Goal: Task Accomplishment & Management: Use online tool/utility

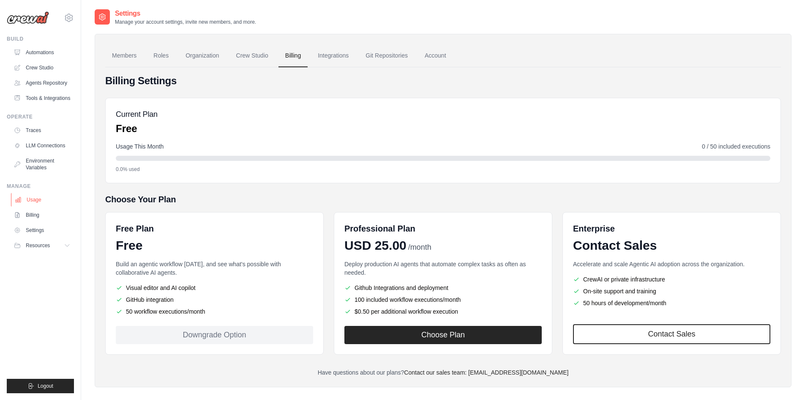
click at [27, 195] on link "Usage" at bounding box center [43, 200] width 64 height 14
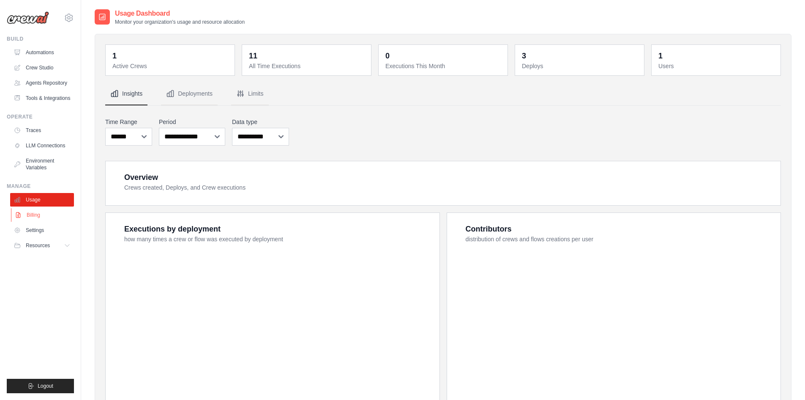
click at [38, 212] on link "Billing" at bounding box center [43, 215] width 64 height 14
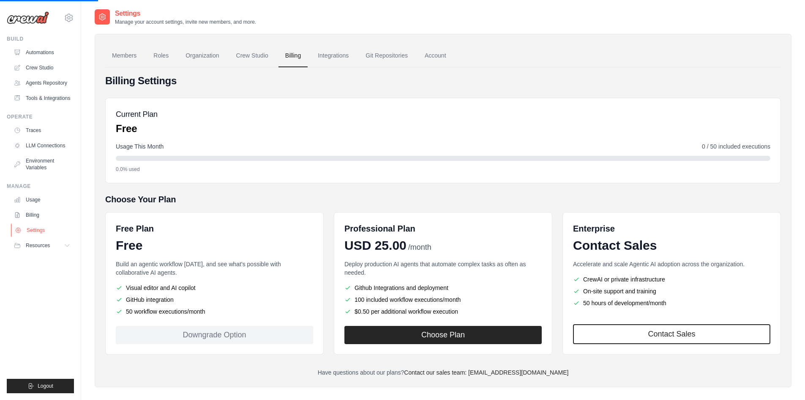
click at [38, 228] on link "Settings" at bounding box center [43, 230] width 64 height 14
click at [121, 53] on link "Members" at bounding box center [124, 55] width 38 height 23
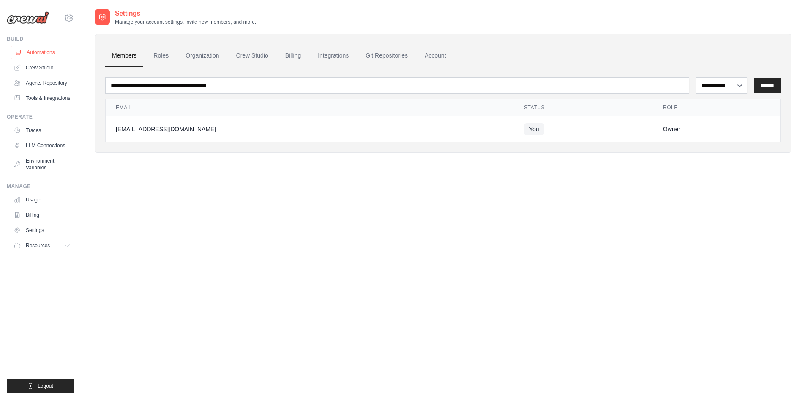
click at [41, 52] on link "Automations" at bounding box center [43, 53] width 64 height 14
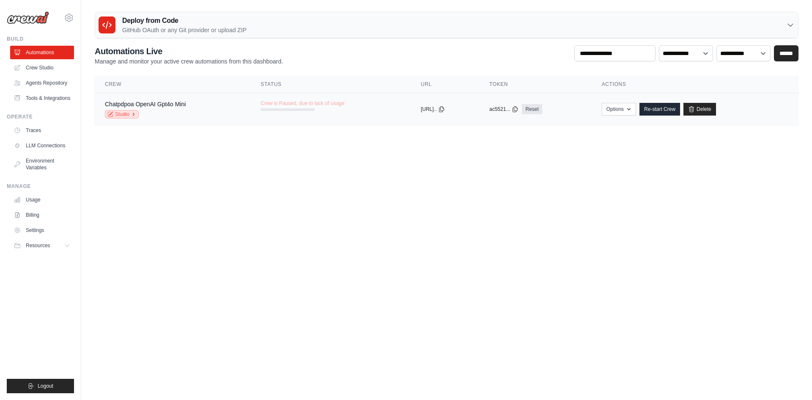
click at [116, 113] on link "Studio" at bounding box center [122, 114] width 34 height 8
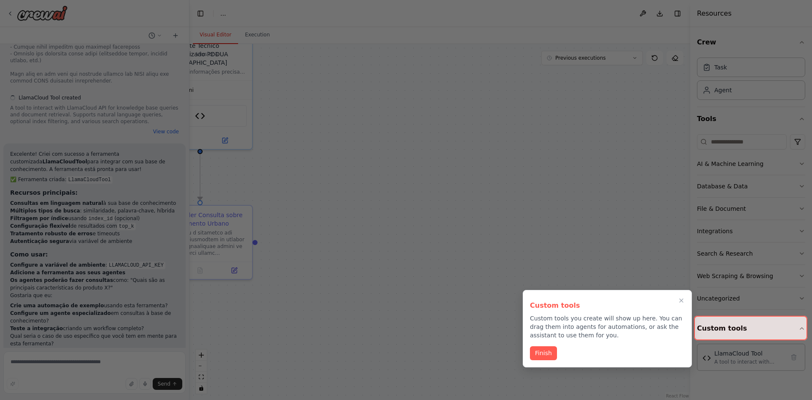
click at [544, 353] on button "Finish" at bounding box center [543, 353] width 27 height 14
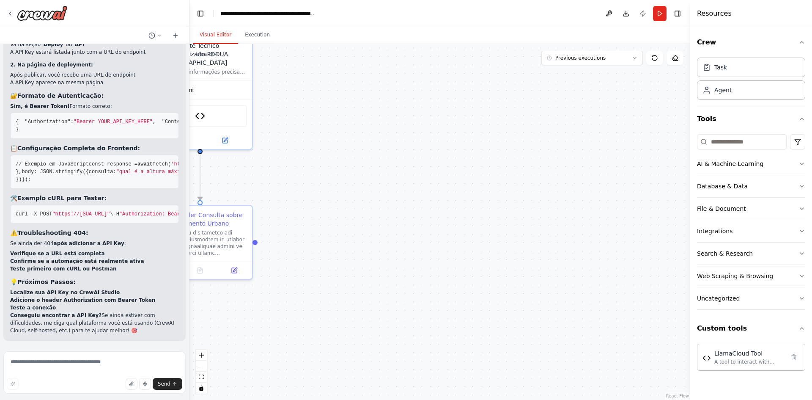
scroll to position [11371, 0]
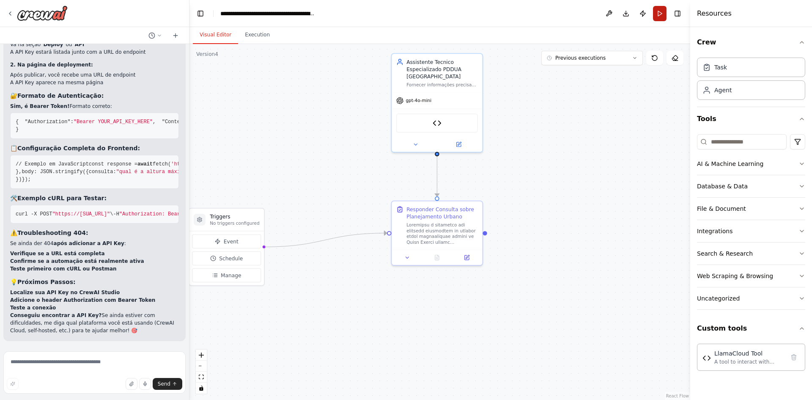
click at [664, 12] on button "Run" at bounding box center [660, 13] width 14 height 15
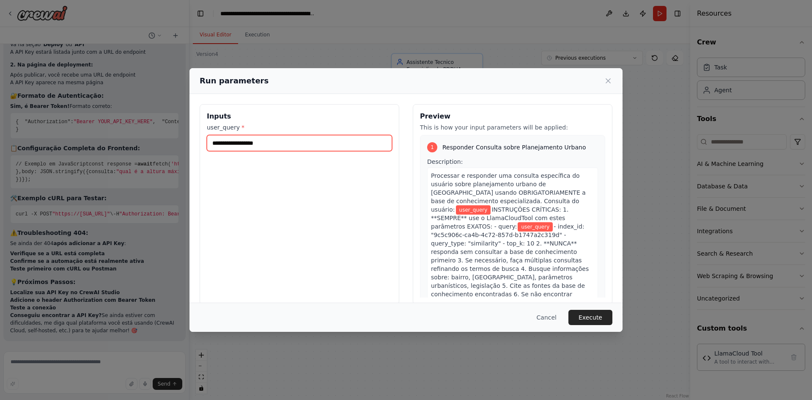
click at [265, 141] on input "user_query *" at bounding box center [299, 143] width 185 height 16
type input "**"
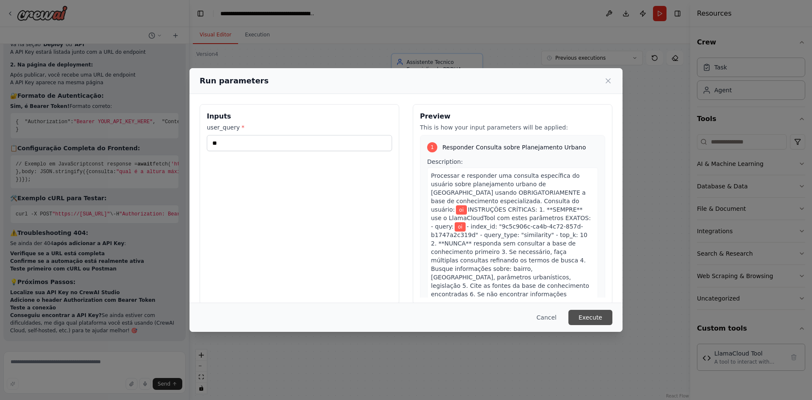
click at [597, 315] on button "Execute" at bounding box center [590, 317] width 44 height 15
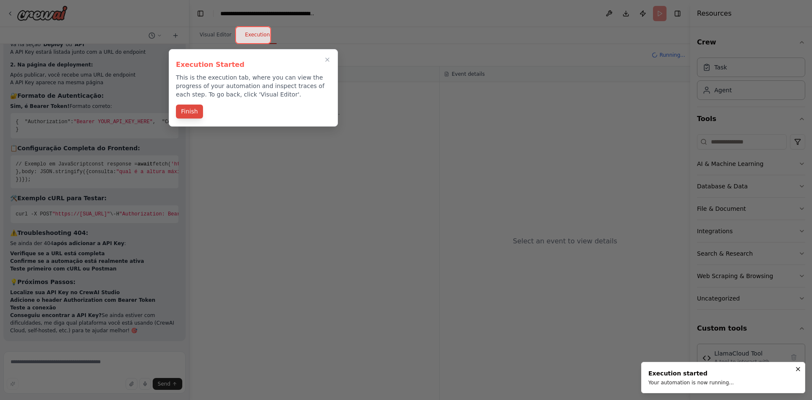
click at [189, 115] on button "Finish" at bounding box center [189, 111] width 27 height 14
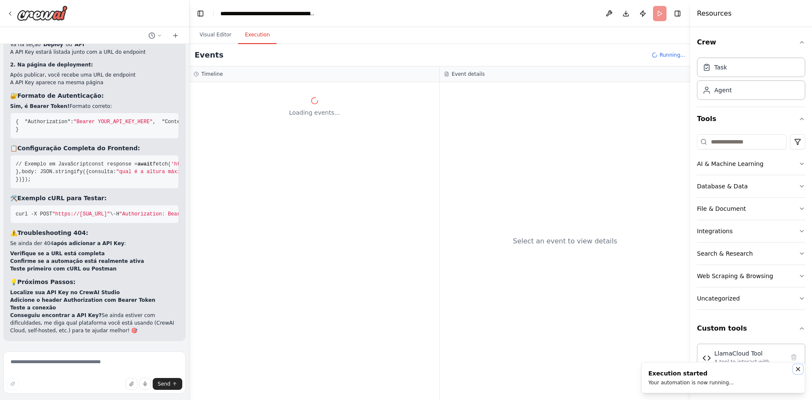
click at [800, 367] on icon "Notifications (F8)" at bounding box center [798, 368] width 7 height 7
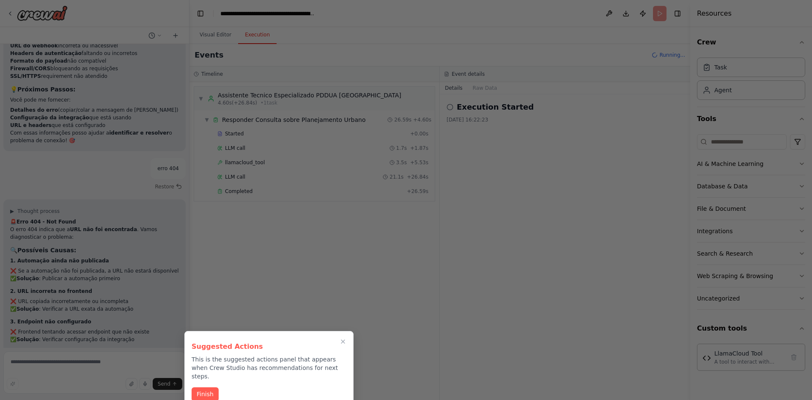
scroll to position [10243, 0]
click at [212, 386] on button "Finish" at bounding box center [205, 393] width 27 height 14
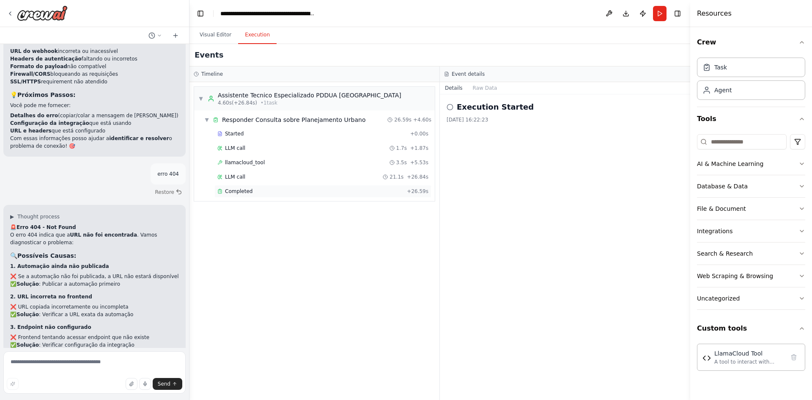
click at [245, 190] on span "Completed" at bounding box center [238, 191] width 27 height 7
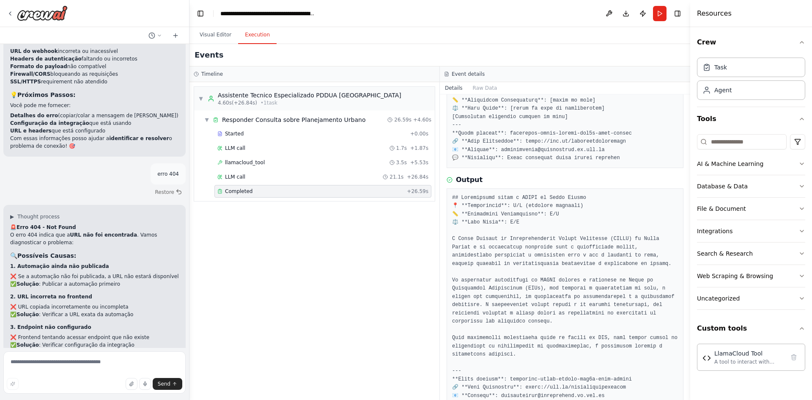
scroll to position [260, 0]
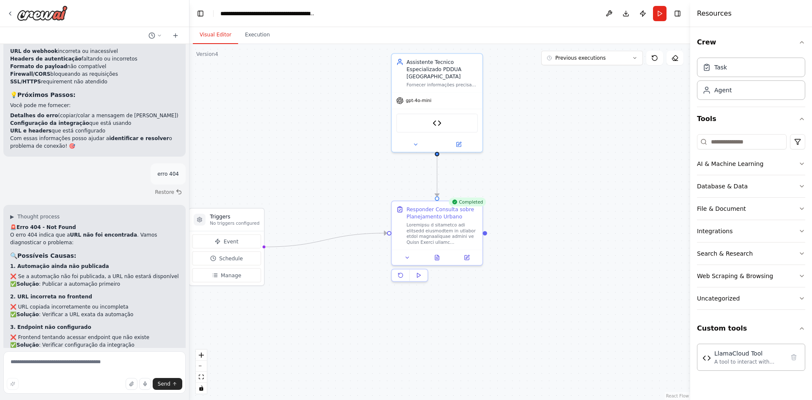
click at [220, 31] on button "Visual Editor" at bounding box center [215, 35] width 45 height 18
click at [251, 34] on button "Execution" at bounding box center [257, 35] width 38 height 18
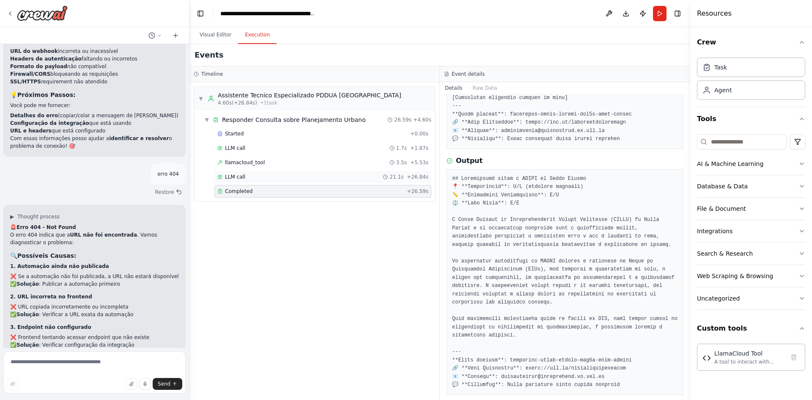
click at [247, 176] on div "LLM call 21.1s + 26.84s" at bounding box center [322, 176] width 211 height 7
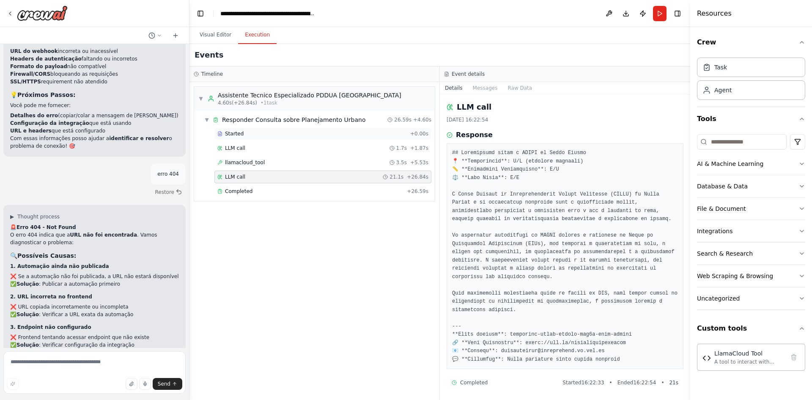
click at [238, 134] on span "Started" at bounding box center [234, 133] width 19 height 7
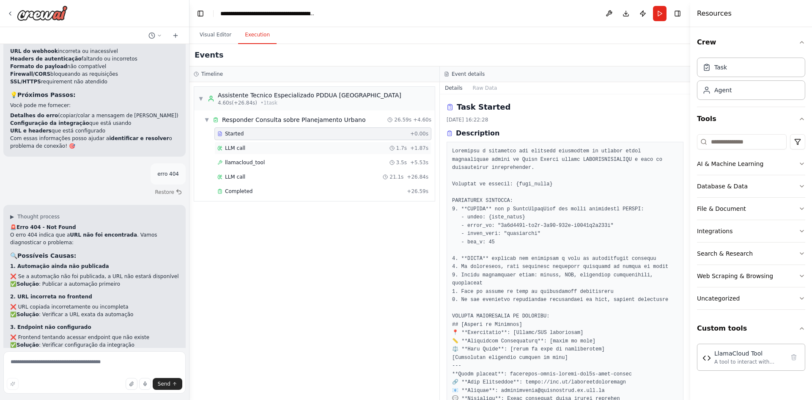
click at [237, 149] on span "LLM call" at bounding box center [235, 148] width 20 height 7
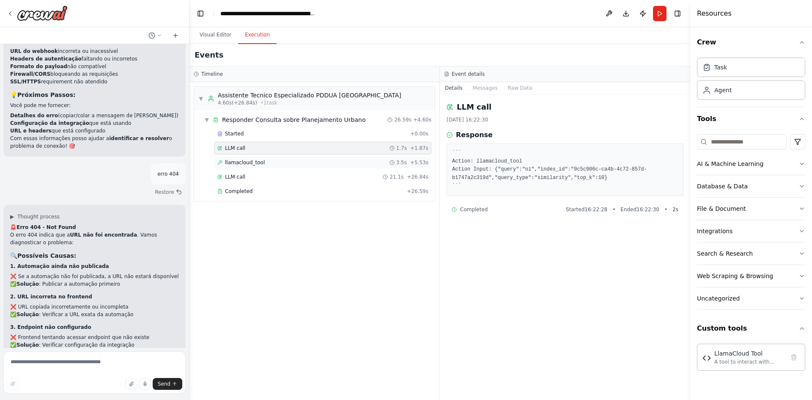
click at [236, 165] on span "llamacloud_tool" at bounding box center [245, 162] width 40 height 7
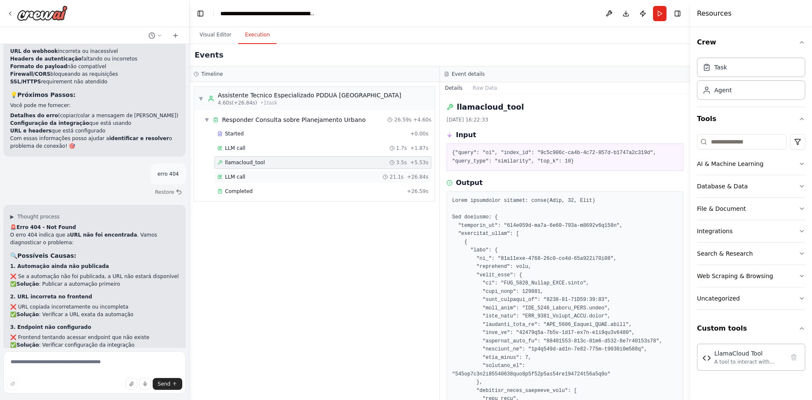
click at [236, 173] on span "LLM call" at bounding box center [235, 176] width 20 height 7
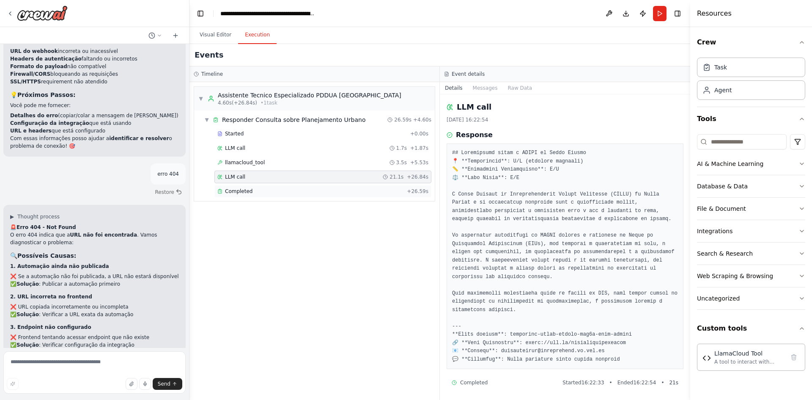
click at [235, 189] on span "Completed" at bounding box center [238, 191] width 27 height 7
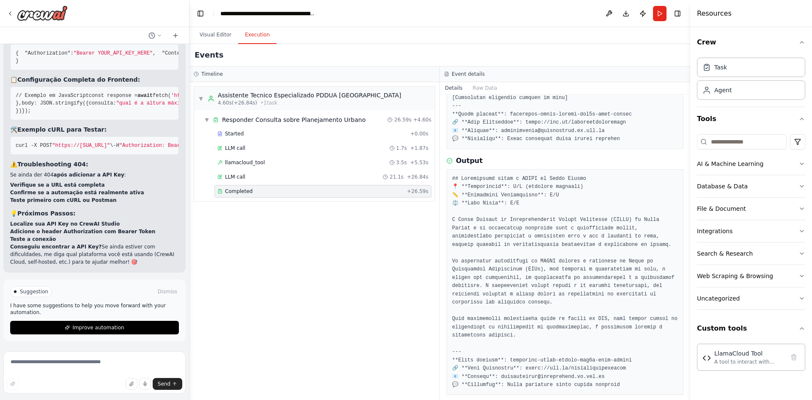
scroll to position [11453, 0]
click at [203, 11] on button "Toggle Left Sidebar" at bounding box center [201, 14] width 12 height 12
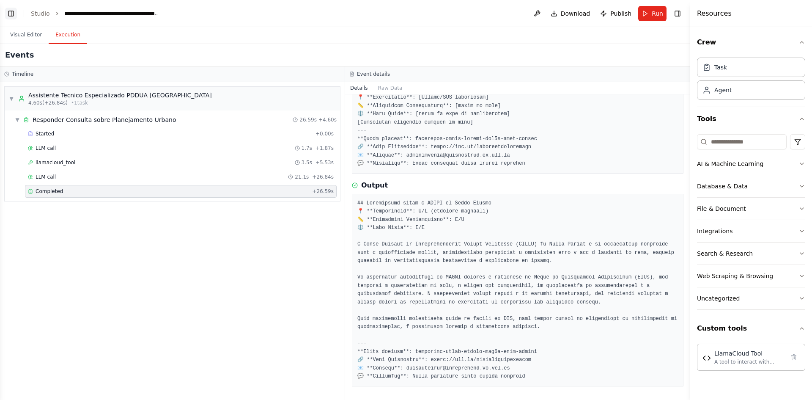
click at [5, 9] on button "Toggle Left Sidebar" at bounding box center [11, 14] width 12 height 12
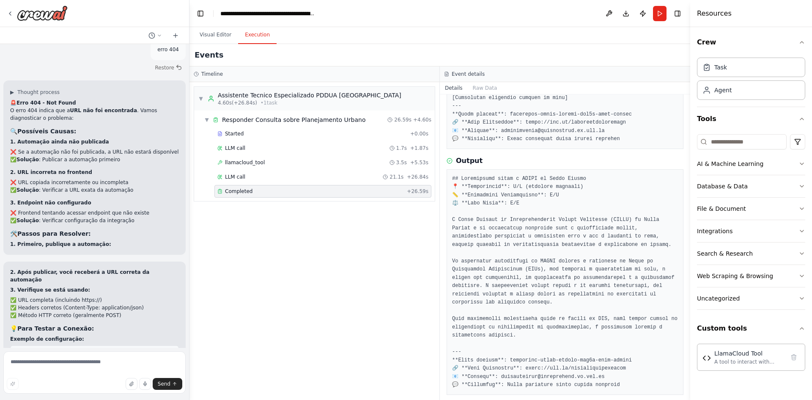
scroll to position [10185, 0]
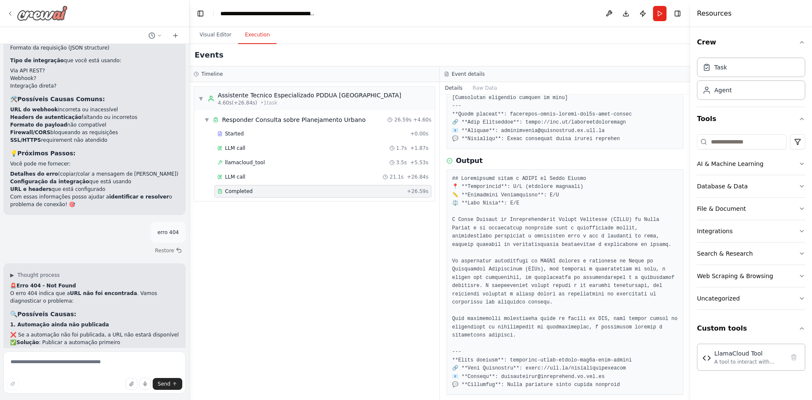
click at [8, 14] on icon at bounding box center [10, 13] width 7 height 7
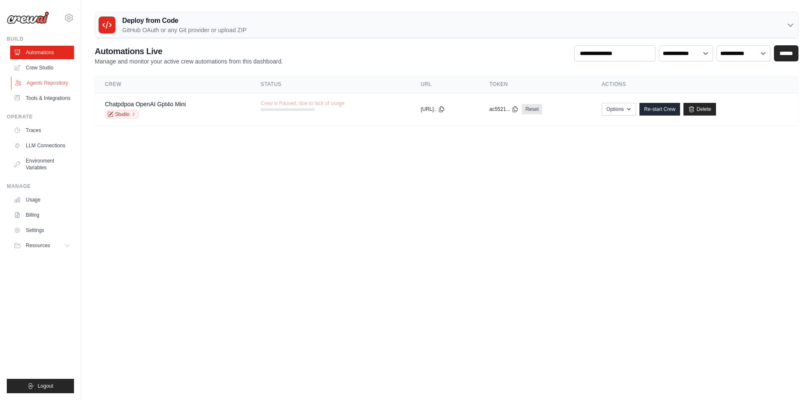
click at [49, 84] on link "Agents Repository" at bounding box center [43, 83] width 64 height 14
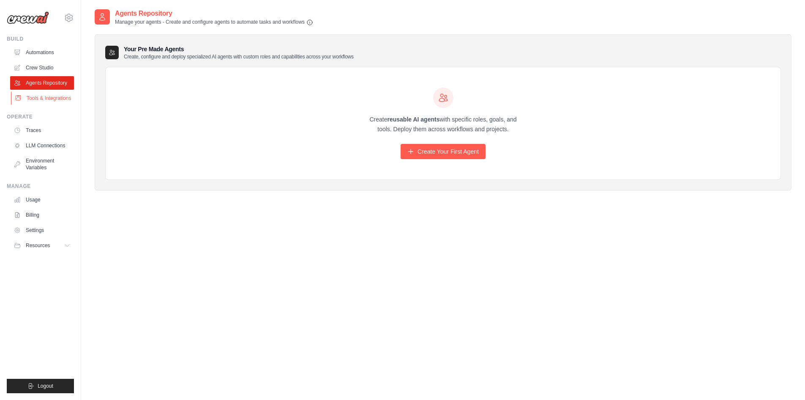
click at [46, 98] on link "Tools & Integrations" at bounding box center [43, 98] width 64 height 14
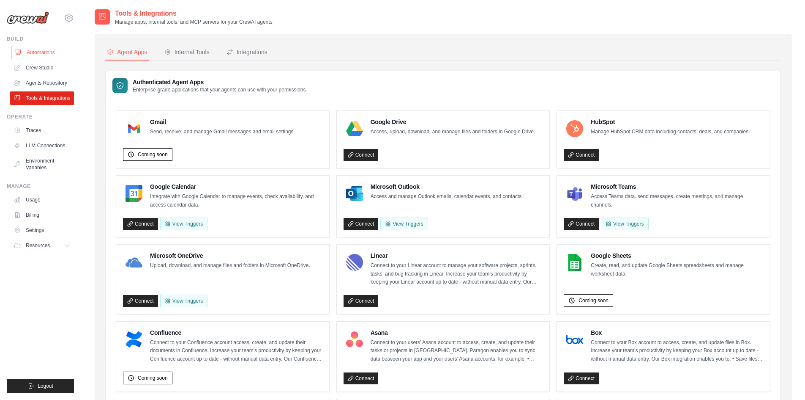
click at [36, 56] on link "Automations" at bounding box center [43, 53] width 64 height 14
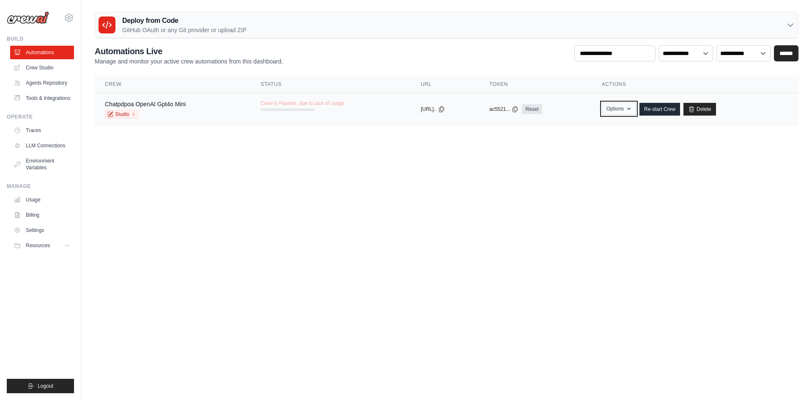
click at [628, 109] on button "Options" at bounding box center [619, 108] width 34 height 13
click at [445, 109] on icon at bounding box center [441, 108] width 7 height 7
click at [425, 109] on button "[URL].." at bounding box center [433, 108] width 24 height 7
click at [445, 111] on icon at bounding box center [441, 108] width 7 height 7
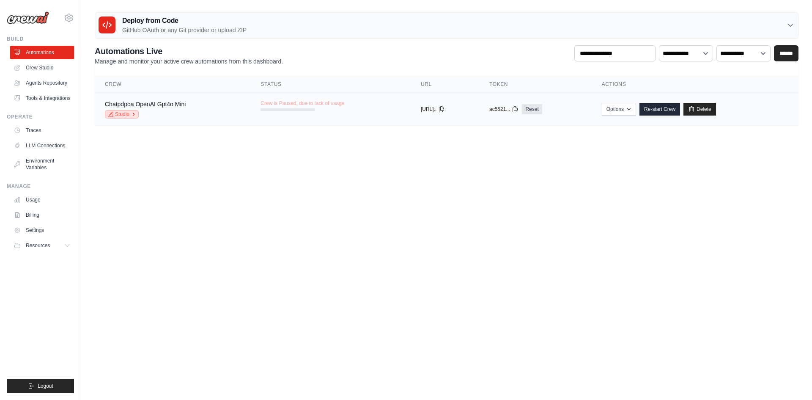
click at [119, 111] on link "Studio" at bounding box center [122, 114] width 34 height 8
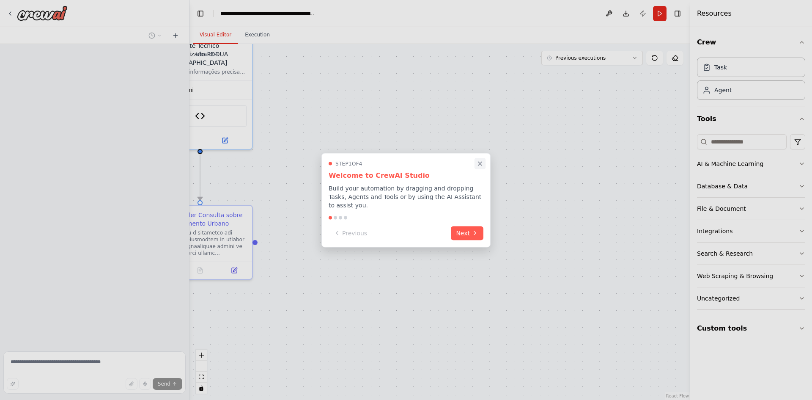
click at [480, 167] on icon "Close walkthrough" at bounding box center [480, 163] width 8 height 8
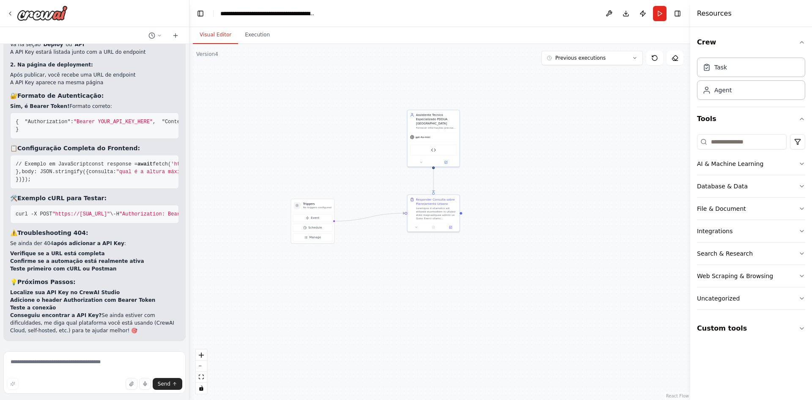
scroll to position [11371, 0]
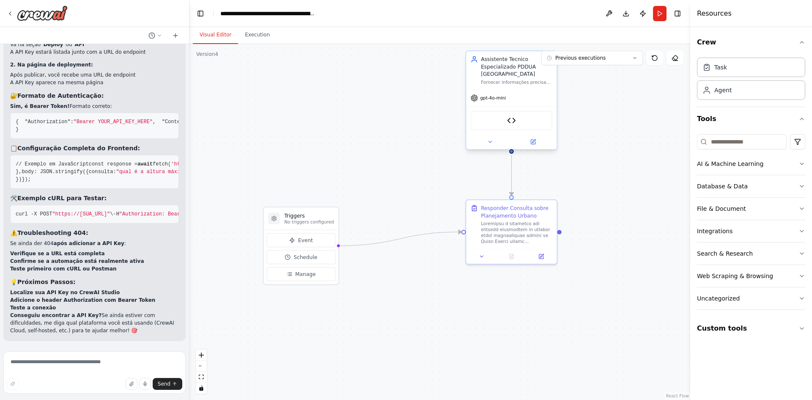
click at [503, 102] on div "gpt-4o-mini" at bounding box center [511, 98] width 90 height 16
click at [510, 127] on div "LlamaCloud Tool" at bounding box center [512, 120] width 82 height 19
click at [493, 100] on span "gpt-4o-mini" at bounding box center [493, 98] width 26 height 6
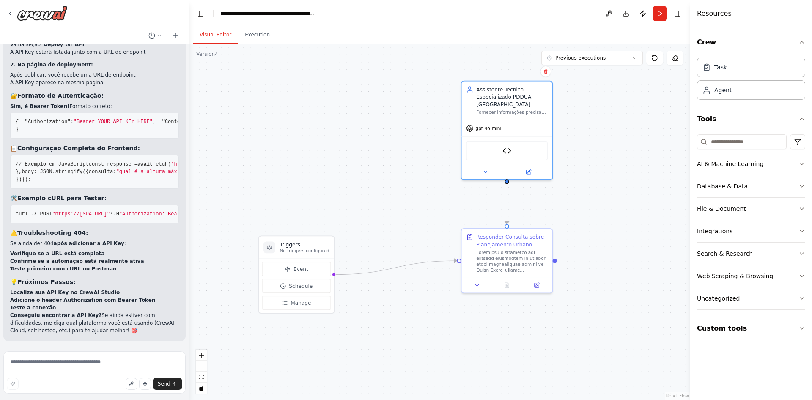
drag, startPoint x: 609, startPoint y: 124, endPoint x: 605, endPoint y: 153, distance: 29.1
click at [605, 153] on div ".deletable-edge-delete-btn { width: 20px; height: 20px; border: 0px solid #ffff…" at bounding box center [439, 222] width 501 height 356
click at [675, 10] on button "Toggle Right Sidebar" at bounding box center [677, 14] width 12 height 12
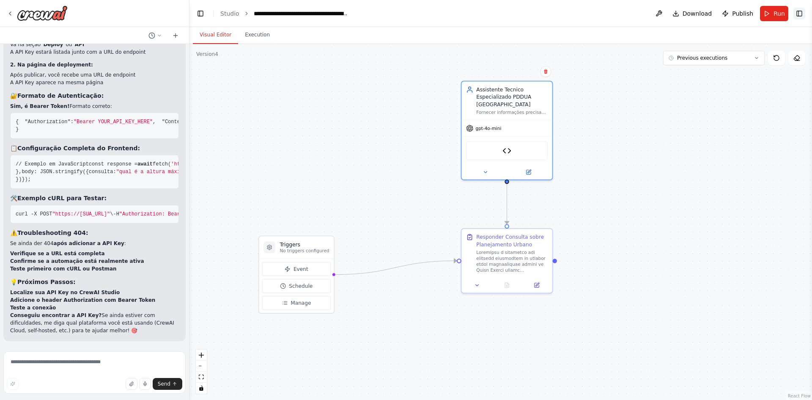
click at [800, 10] on button "Toggle Right Sidebar" at bounding box center [799, 14] width 12 height 12
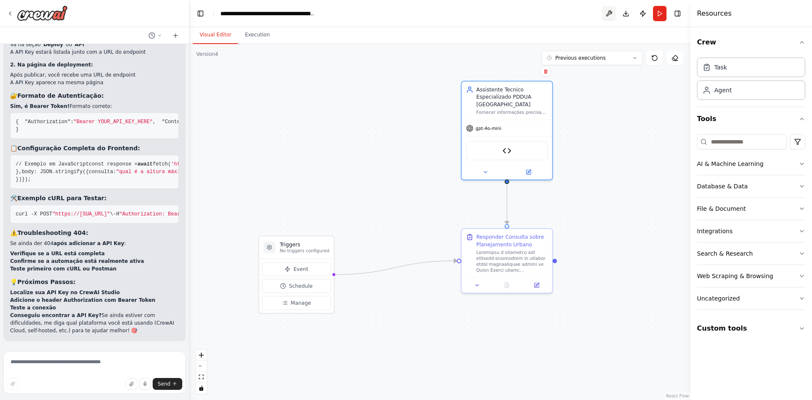
click at [606, 14] on button at bounding box center [609, 13] width 14 height 15
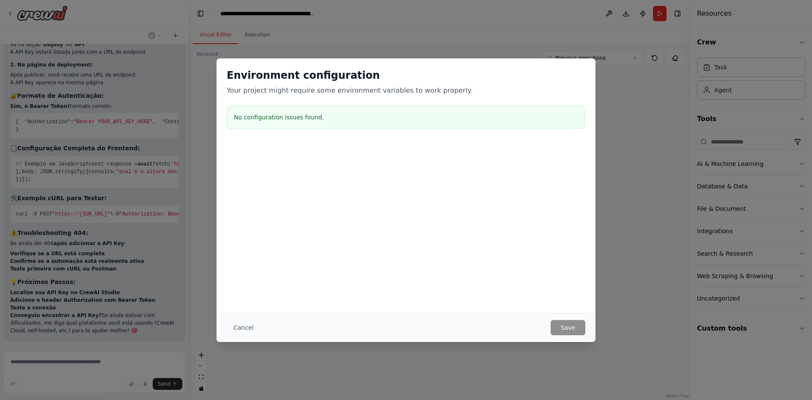
click at [242, 328] on button "Cancel" at bounding box center [243, 327] width 33 height 15
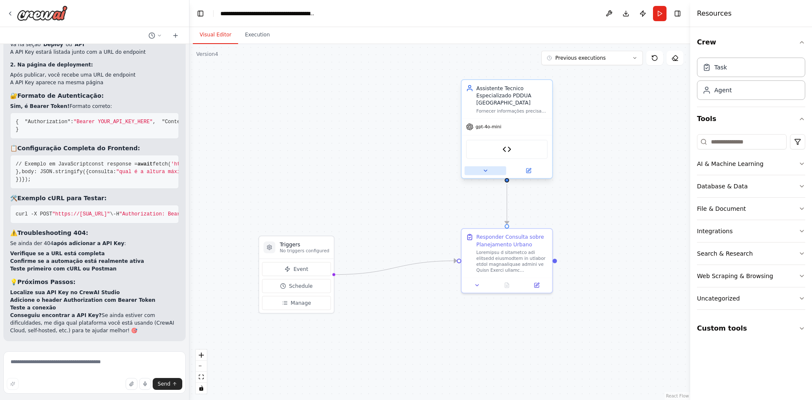
click at [490, 173] on button at bounding box center [484, 170] width 41 height 9
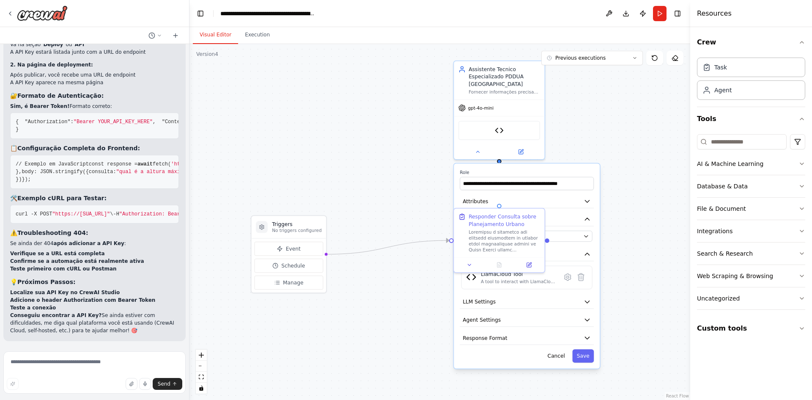
scroll to position [11385, 0]
click at [11, 14] on icon at bounding box center [10, 13] width 7 height 7
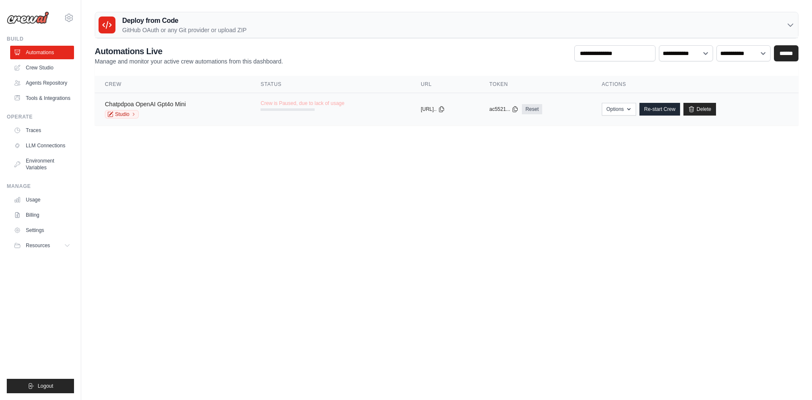
click at [148, 102] on link "Chatpdpoa OpenAI Gpt4o Mini" at bounding box center [145, 104] width 81 height 7
click at [42, 50] on link "Automations" at bounding box center [43, 53] width 64 height 14
click at [41, 49] on link "Automations" at bounding box center [43, 53] width 64 height 14
click at [42, 66] on link "Crew Studio" at bounding box center [43, 68] width 64 height 14
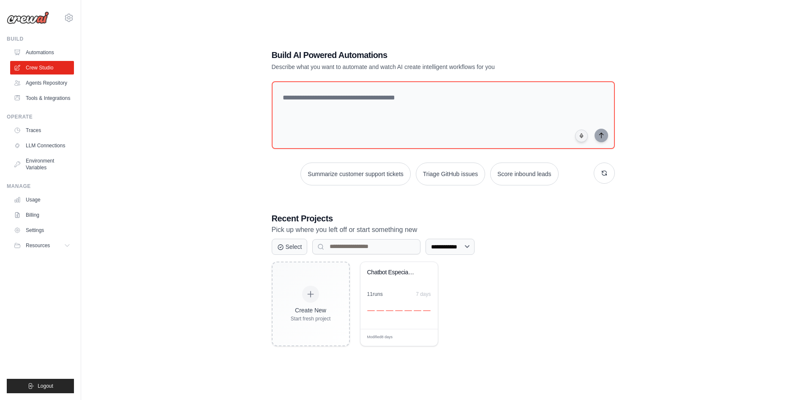
scroll to position [17, 0]
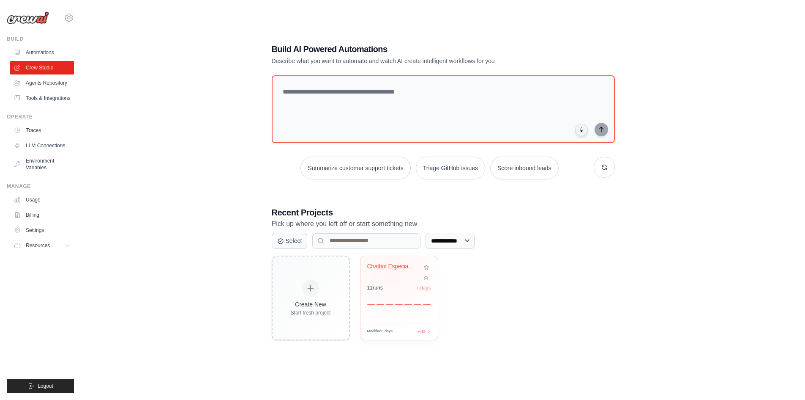
click at [389, 268] on div "Chatbot Especializado - Planejament..." at bounding box center [392, 267] width 51 height 8
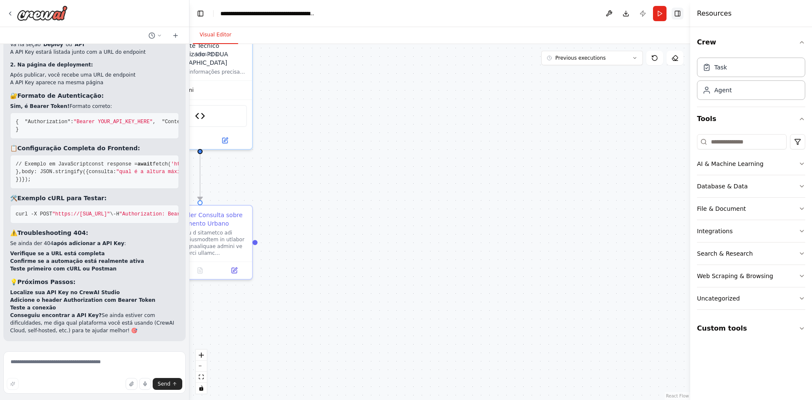
scroll to position [11371, 0]
click at [674, 12] on button "Toggle Right Sidebar" at bounding box center [677, 14] width 12 height 12
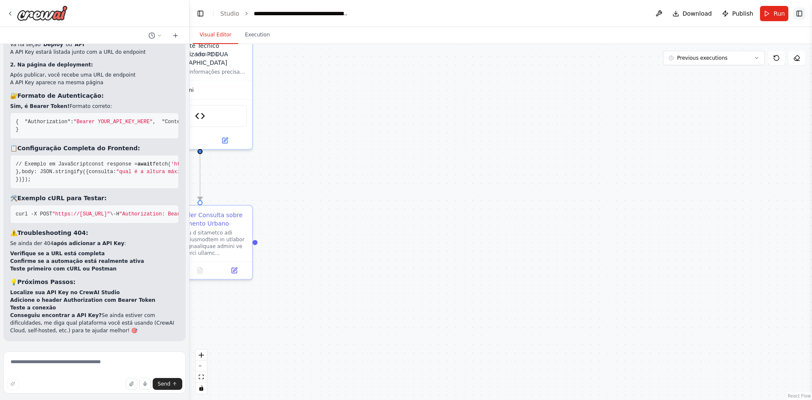
click at [803, 9] on button "Toggle Right Sidebar" at bounding box center [799, 14] width 12 height 12
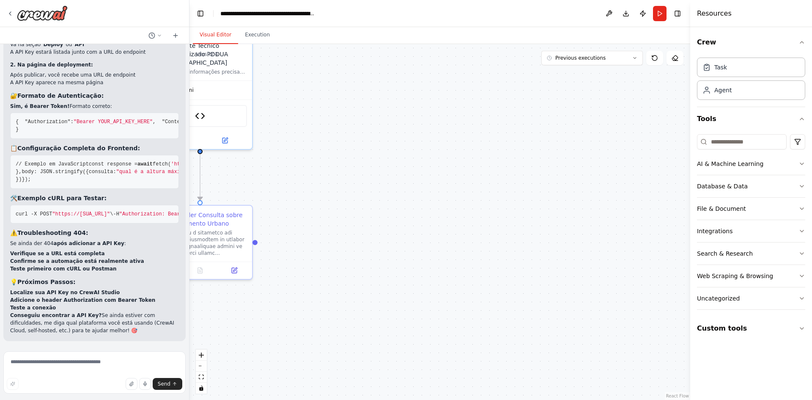
scroll to position [11300, 0]
click at [8, 12] on icon at bounding box center [10, 13] width 7 height 7
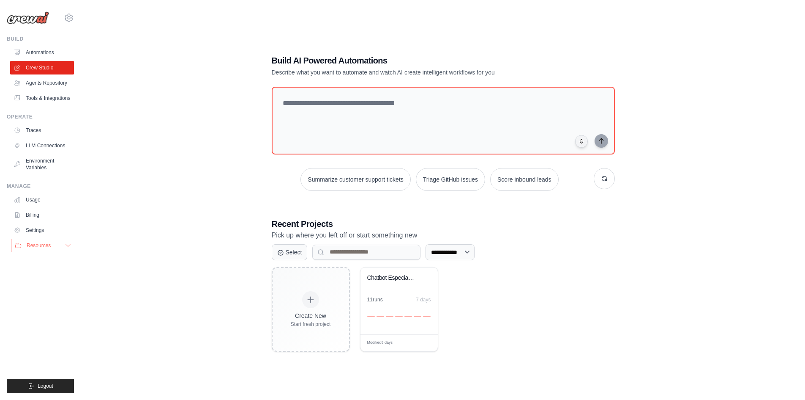
click at [46, 245] on span "Resources" at bounding box center [39, 245] width 24 height 7
click at [34, 228] on link "Settings" at bounding box center [43, 230] width 64 height 14
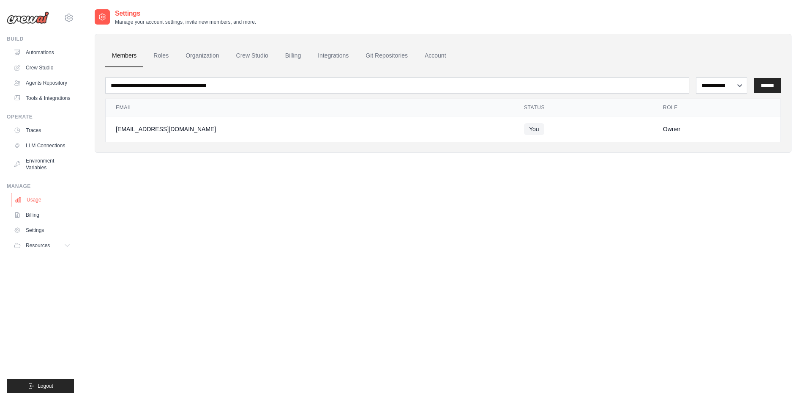
click at [27, 199] on link "Usage" at bounding box center [43, 200] width 64 height 14
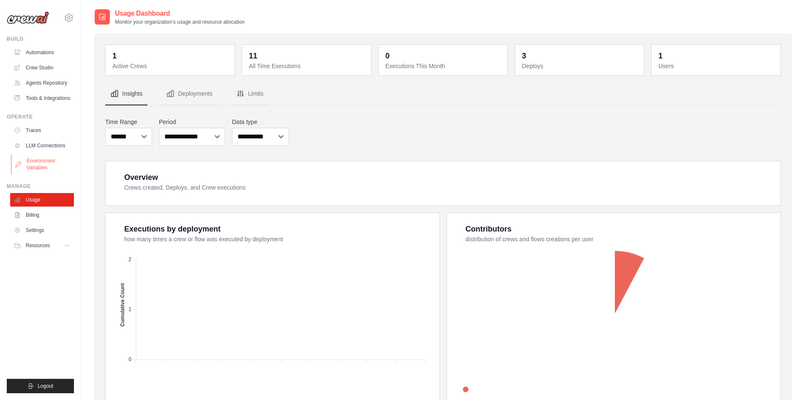
click at [32, 165] on link "Environment Variables" at bounding box center [43, 164] width 64 height 20
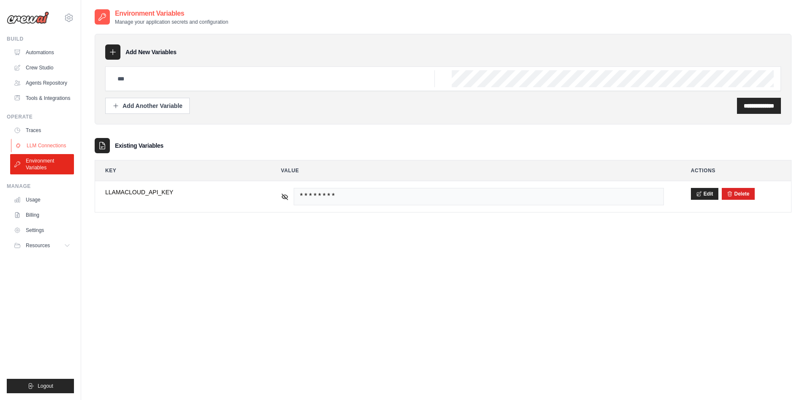
click at [37, 140] on link "LLM Connections" at bounding box center [43, 146] width 64 height 14
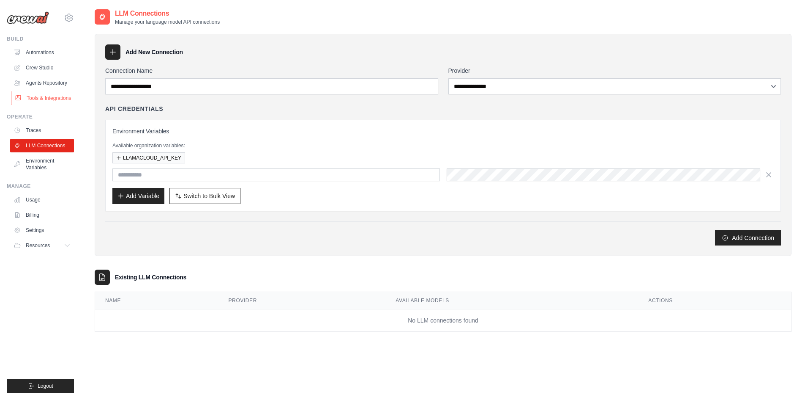
click at [48, 103] on link "Tools & Integrations" at bounding box center [43, 98] width 64 height 14
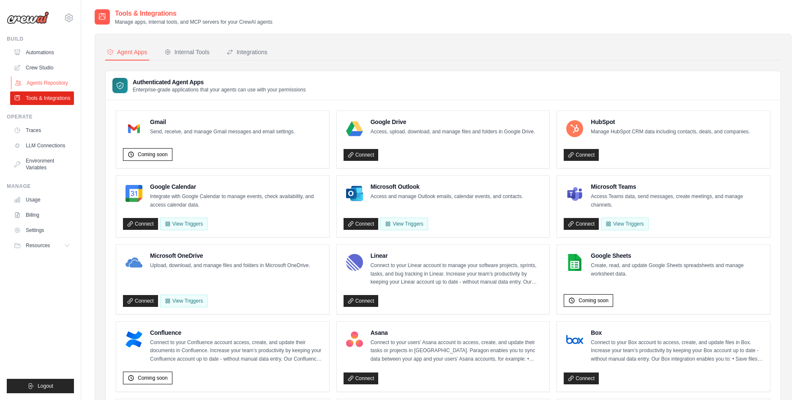
click at [39, 80] on link "Agents Repository" at bounding box center [43, 83] width 64 height 14
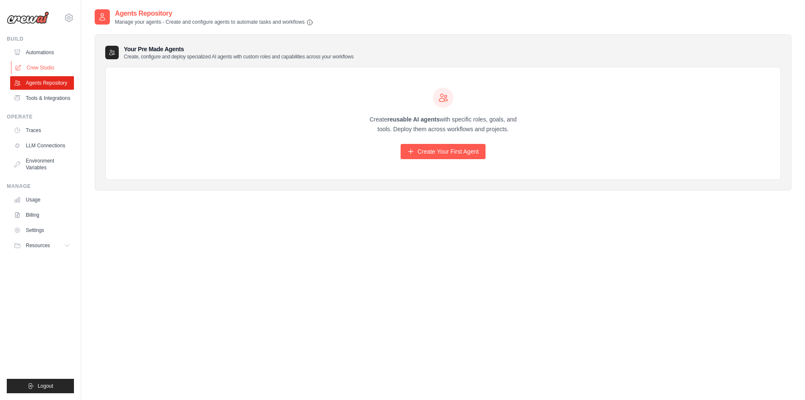
click at [41, 69] on link "Crew Studio" at bounding box center [43, 68] width 64 height 14
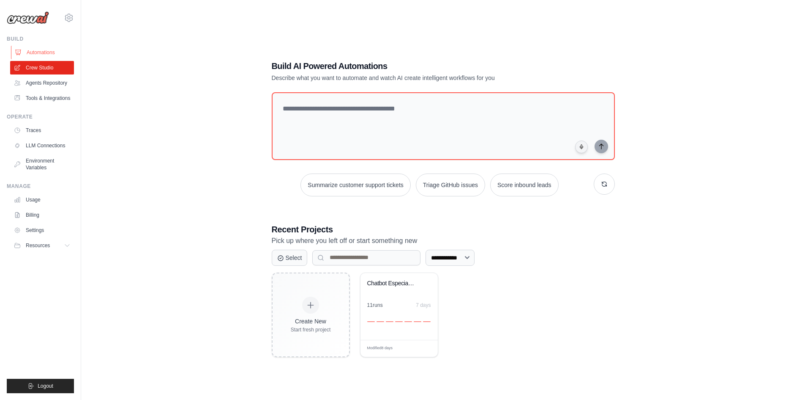
click at [42, 55] on link "Automations" at bounding box center [43, 53] width 64 height 14
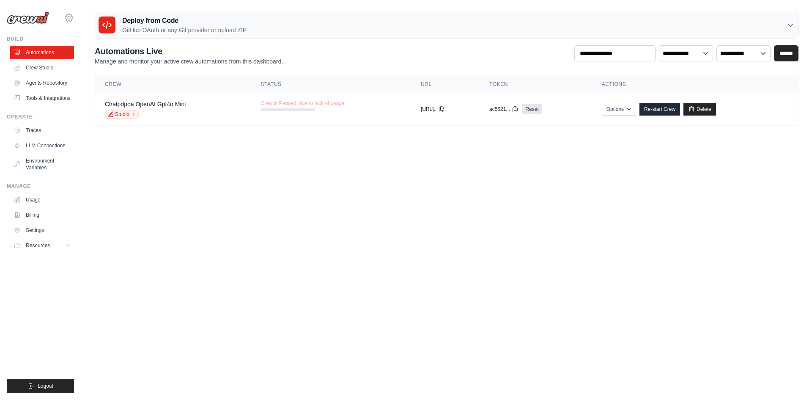
click at [65, 18] on icon at bounding box center [69, 18] width 10 height 10
click at [186, 175] on body "[EMAIL_ADDRESS][DOMAIN_NAME] Settings Build Automations" at bounding box center [406, 200] width 812 height 400
click at [632, 108] on icon "button" at bounding box center [628, 108] width 7 height 7
click at [690, 144] on body "[EMAIL_ADDRESS][DOMAIN_NAME] Settings Build Automations" at bounding box center [406, 200] width 812 height 400
click at [106, 23] on icon at bounding box center [107, 25] width 10 height 10
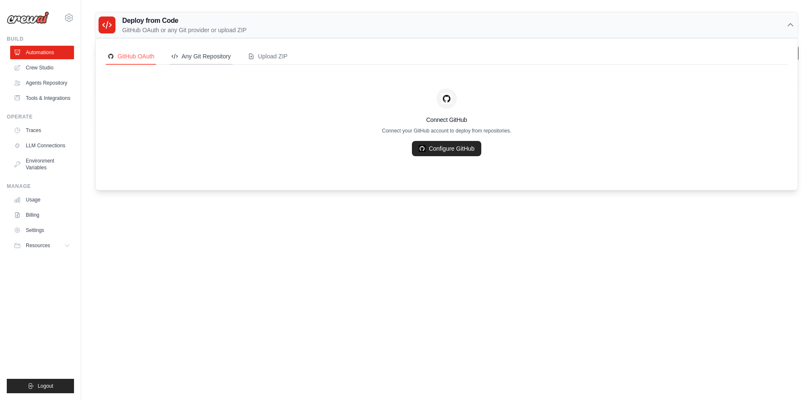
click at [208, 55] on div "Any Git Repository" at bounding box center [201, 56] width 60 height 8
click at [269, 56] on div "Upload ZIP" at bounding box center [268, 56] width 40 height 8
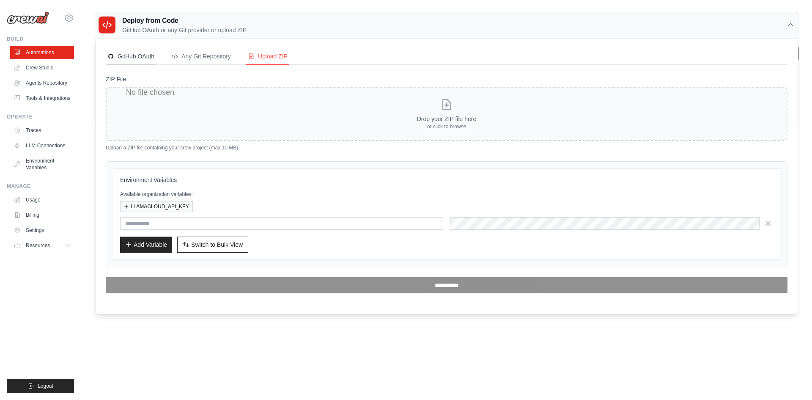
click at [134, 55] on div "GitHub OAuth" at bounding box center [130, 56] width 47 height 8
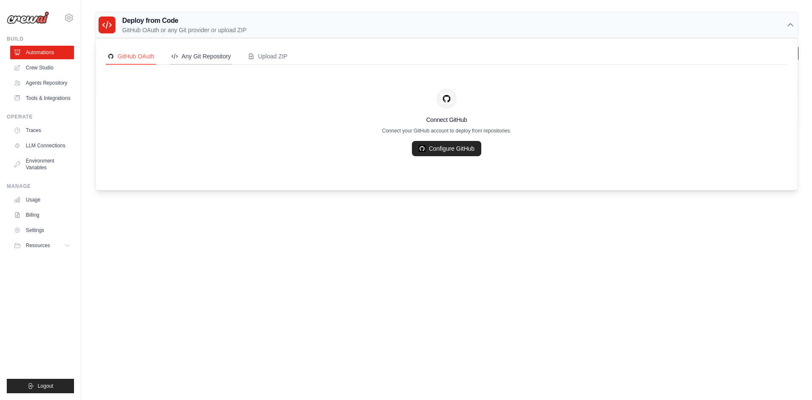
click at [204, 53] on div "Any Git Repository" at bounding box center [201, 56] width 60 height 8
click at [162, 315] on body "[EMAIL_ADDRESS][DOMAIN_NAME] Settings Build Automations" at bounding box center [406, 200] width 812 height 400
click at [103, 29] on icon at bounding box center [107, 25] width 10 height 10
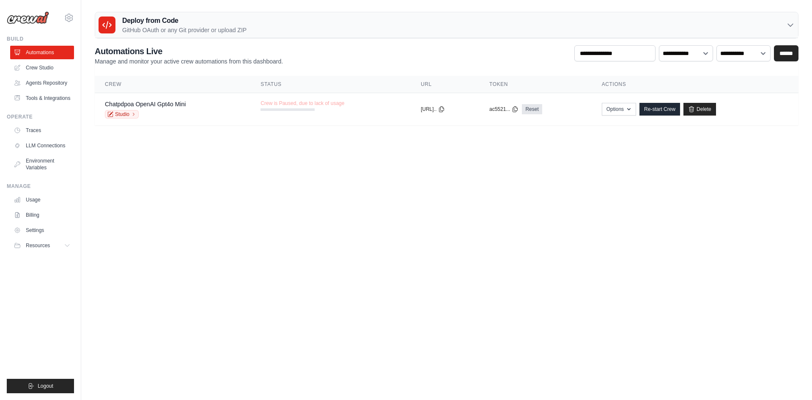
click at [195, 296] on body "[EMAIL_ADDRESS][DOMAIN_NAME] Settings Build Automations" at bounding box center [406, 200] width 812 height 400
